Goal: Find specific page/section: Find specific page/section

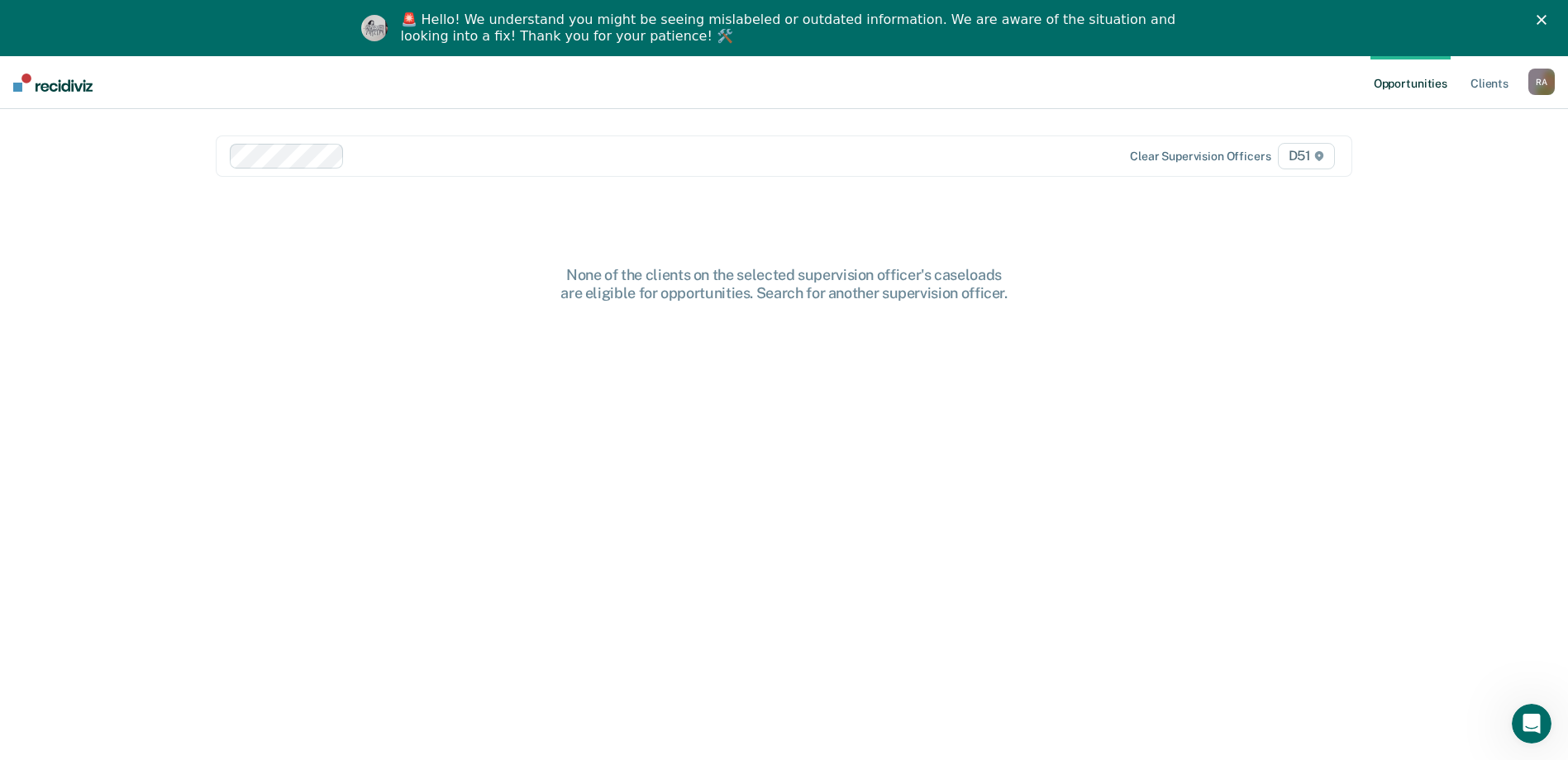
click at [1547, 17] on icon "Close" at bounding box center [1541, 20] width 10 height 10
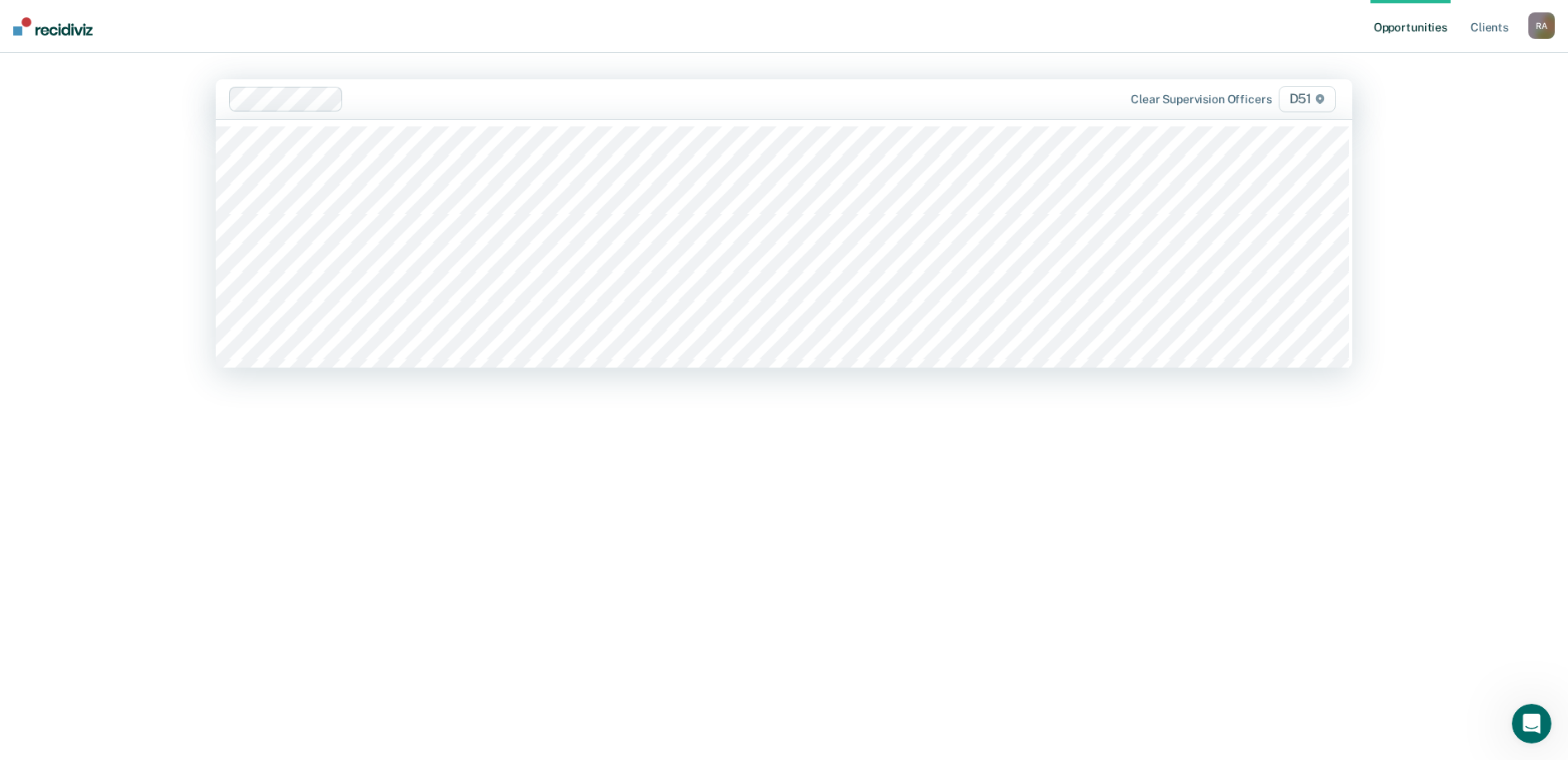
click at [375, 99] on div at bounding box center [677, 99] width 654 height 19
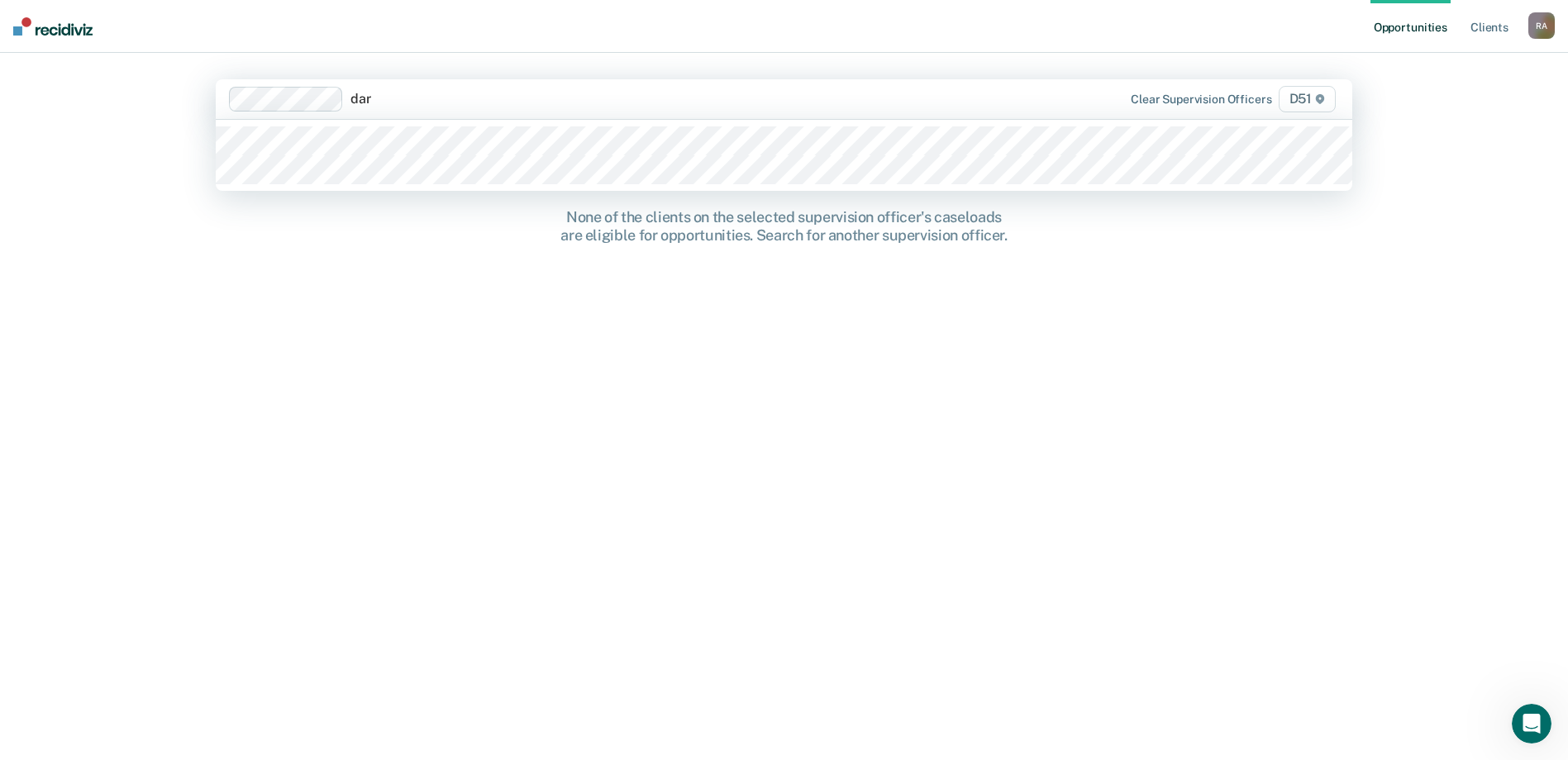
type input "darl"
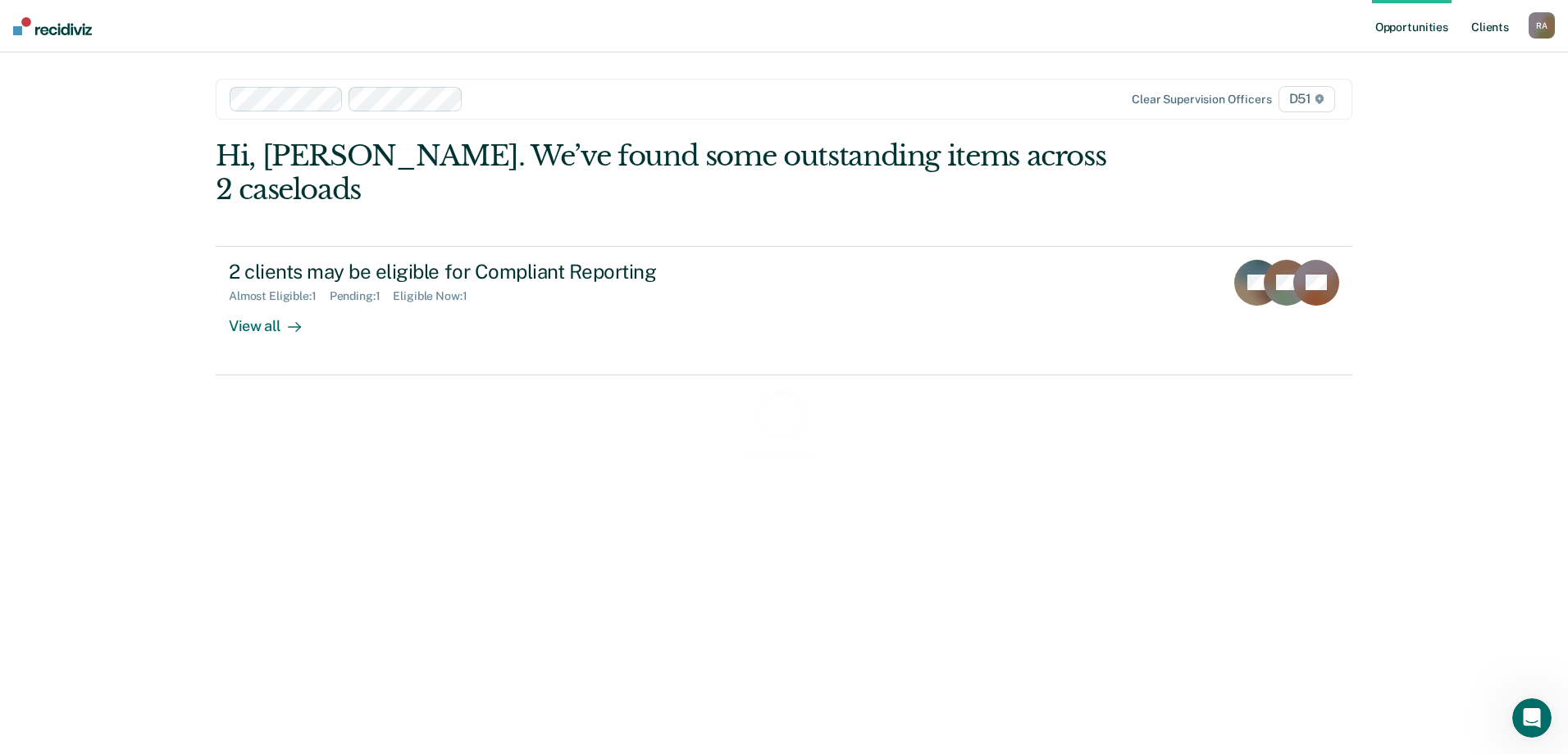
click at [1485, 24] on link "Client s" at bounding box center [1490, 26] width 44 height 53
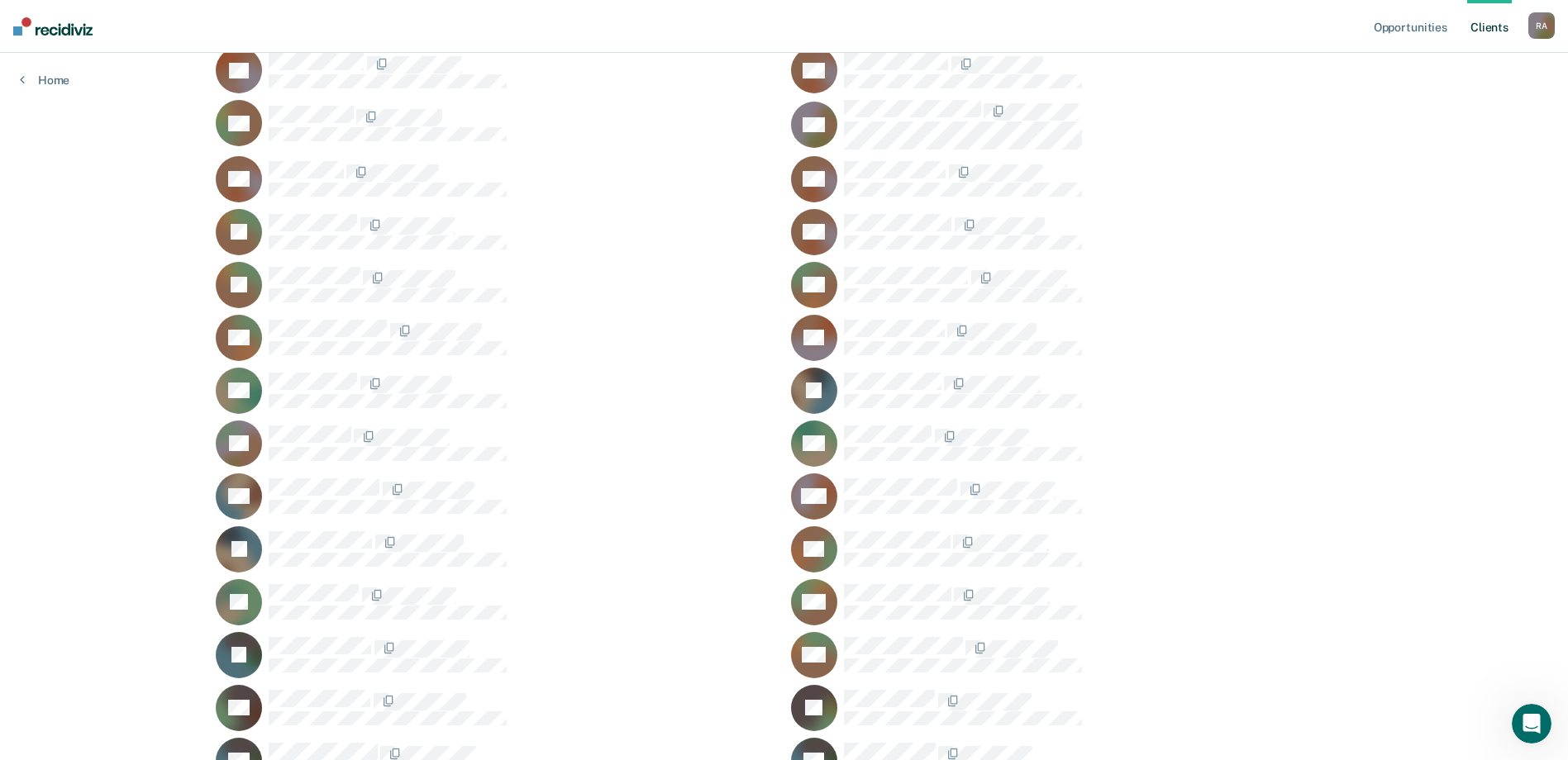
scroll to position [909, 0]
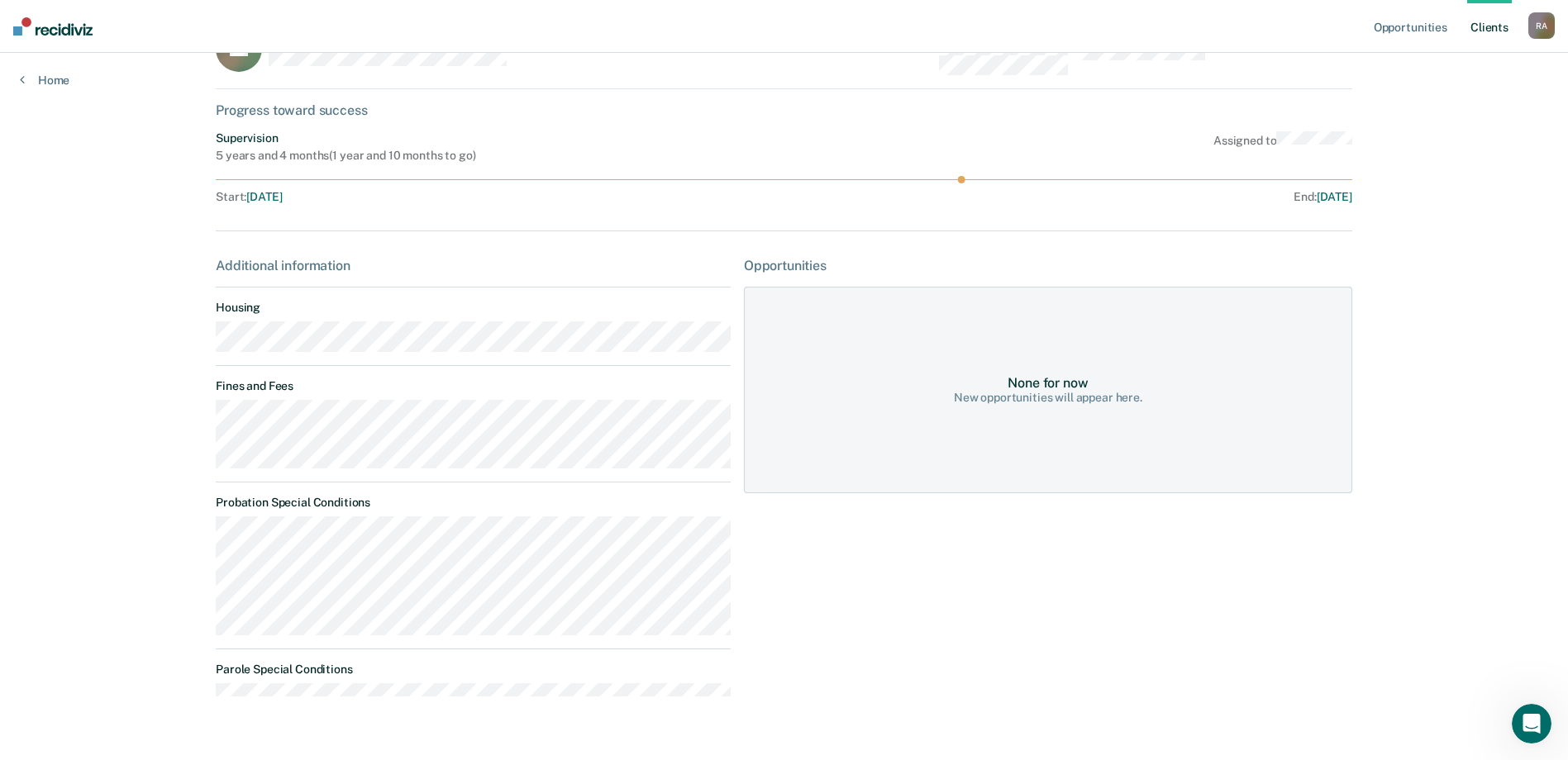
scroll to position [83, 0]
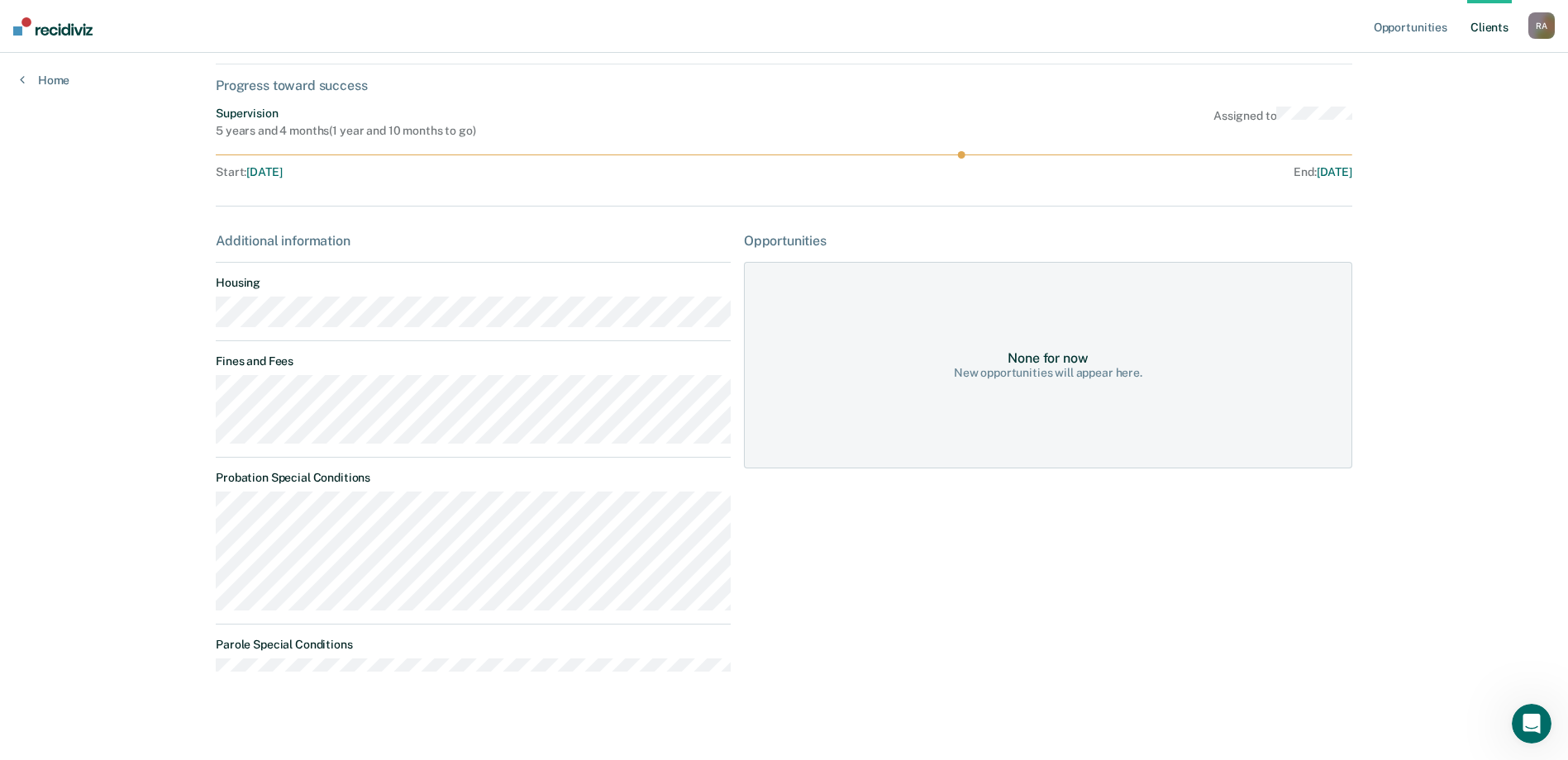
click at [1074, 569] on div "Opportunities None for now New opportunities will appear here." at bounding box center [1048, 459] width 608 height 453
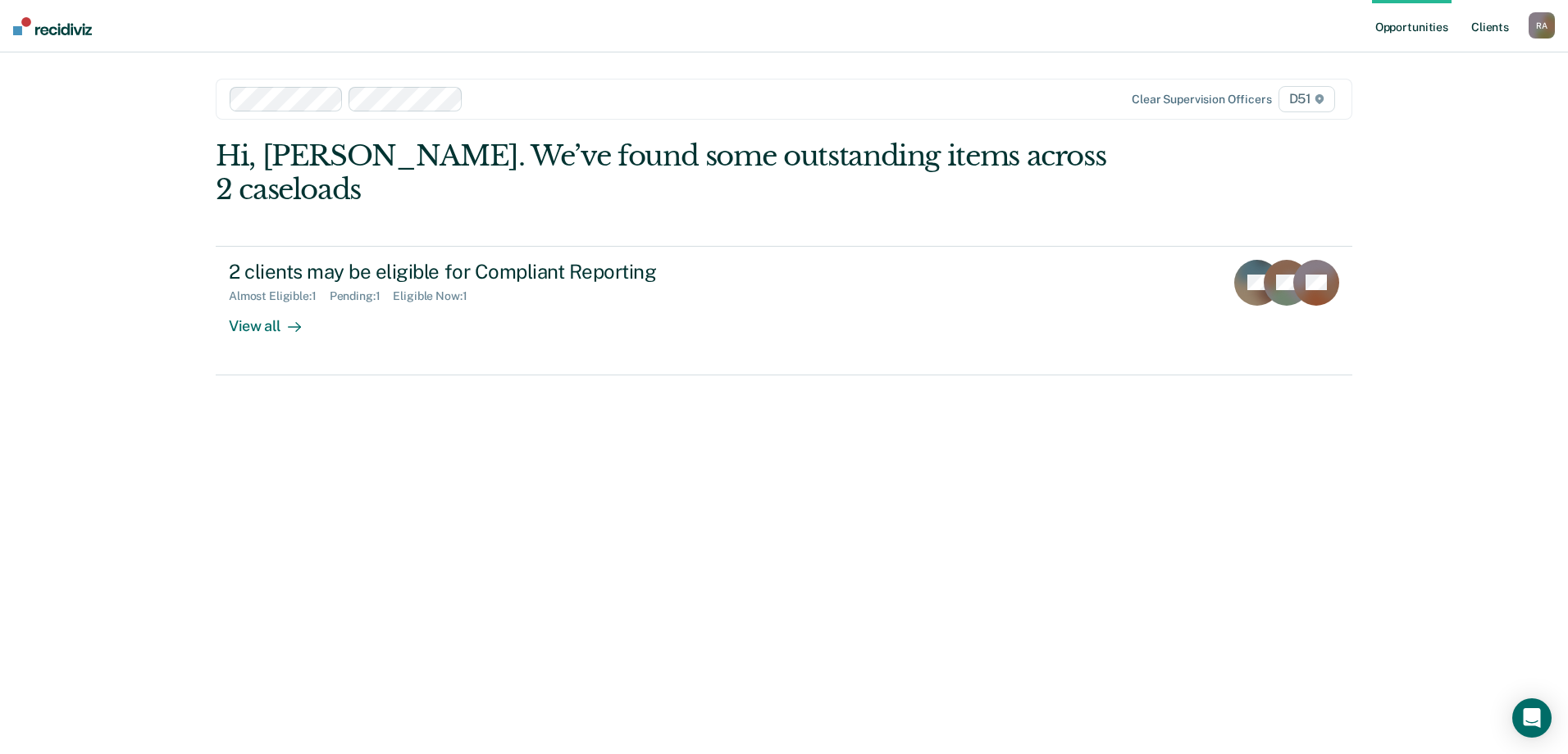
click at [1481, 26] on link "Client s" at bounding box center [1490, 26] width 44 height 53
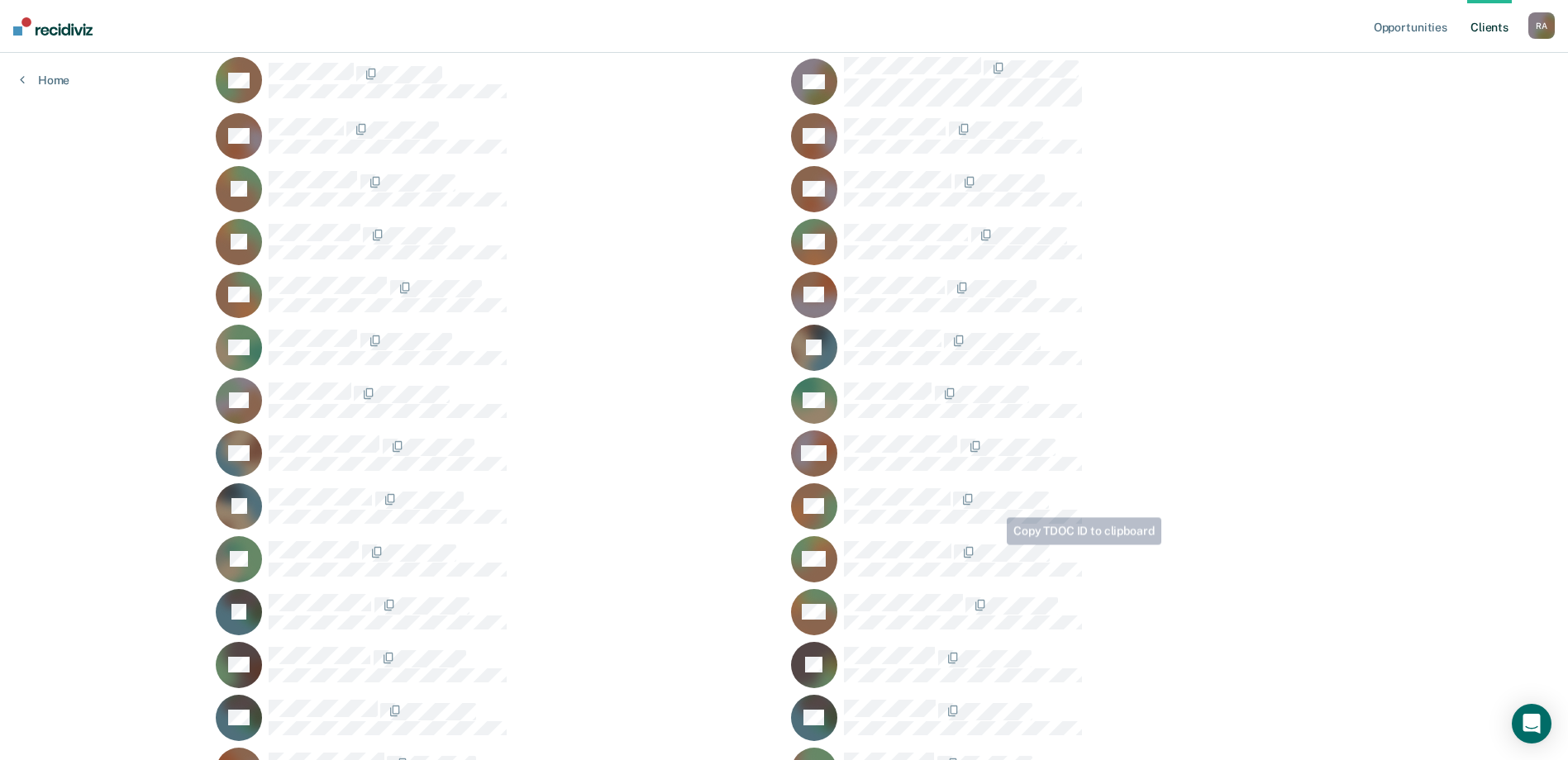
scroll to position [1074, 0]
